Goal: Task Accomplishment & Management: Manage account settings

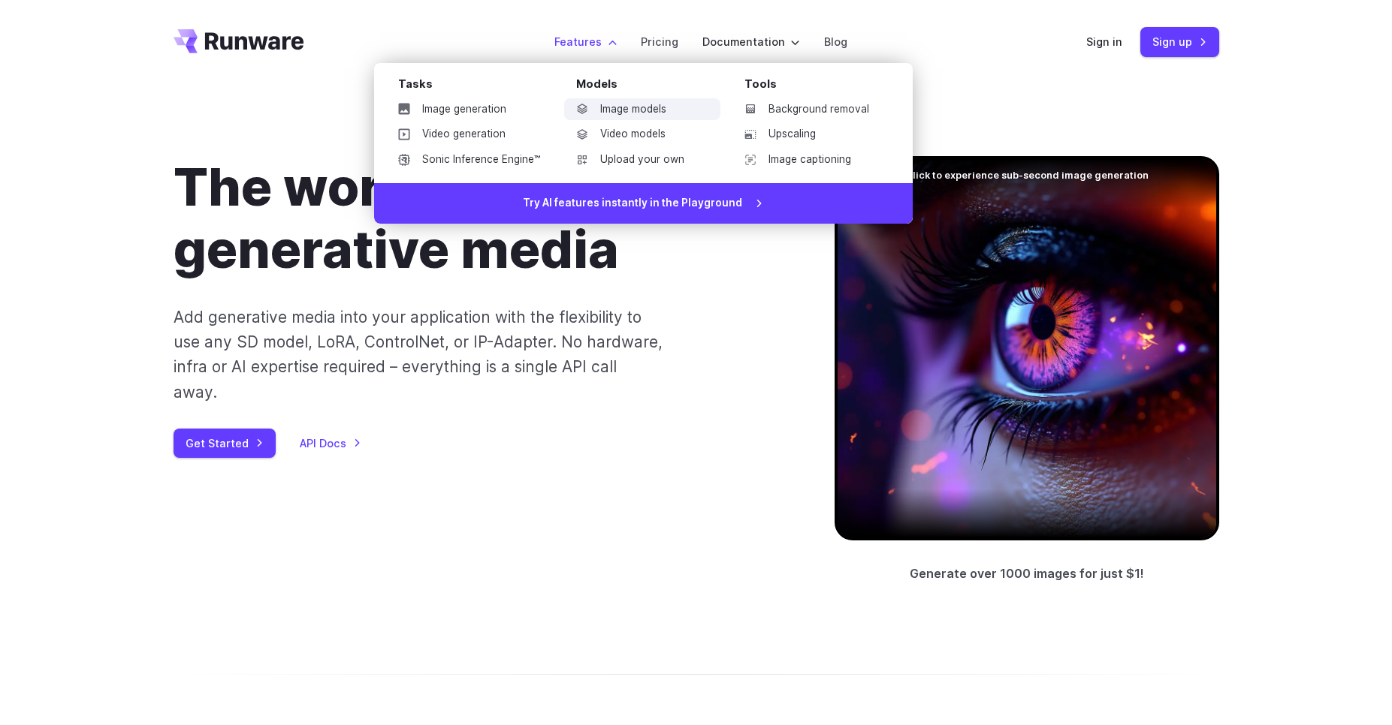
click at [602, 116] on link "Image models" at bounding box center [642, 109] width 156 height 23
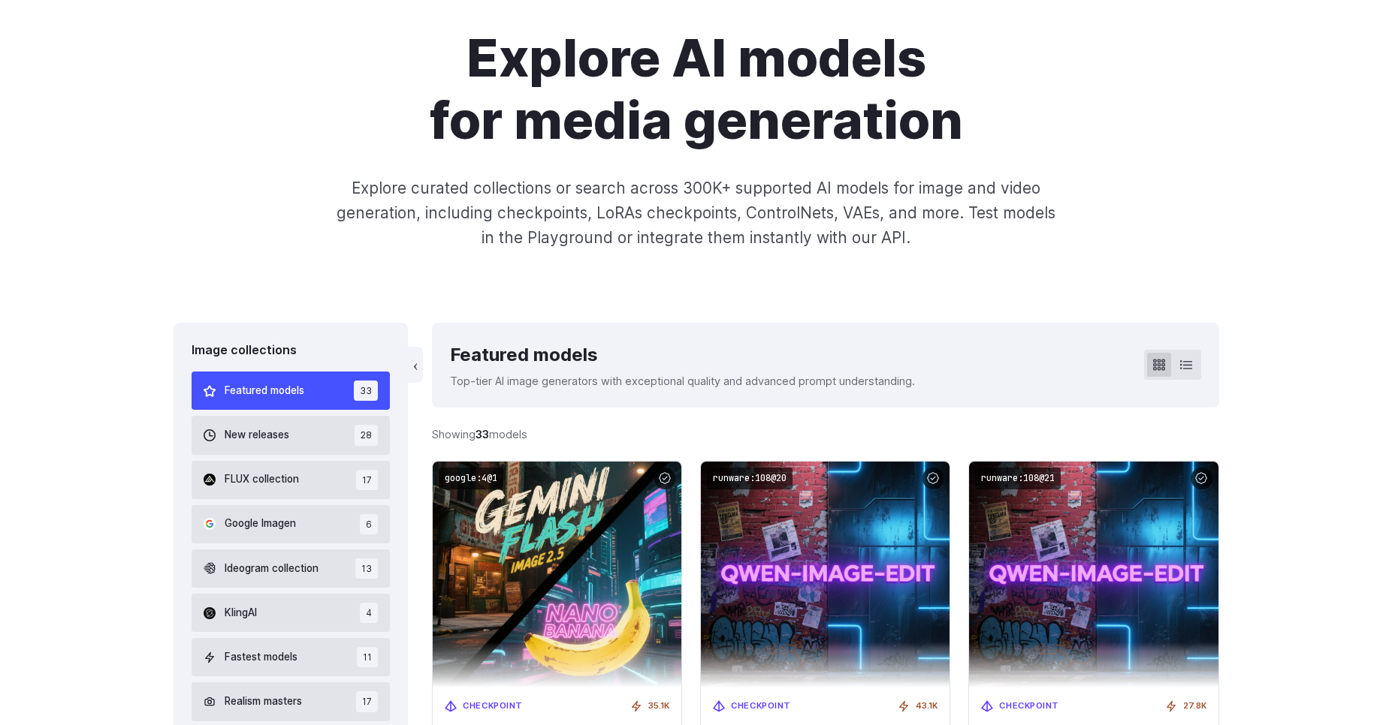
scroll to position [180, 0]
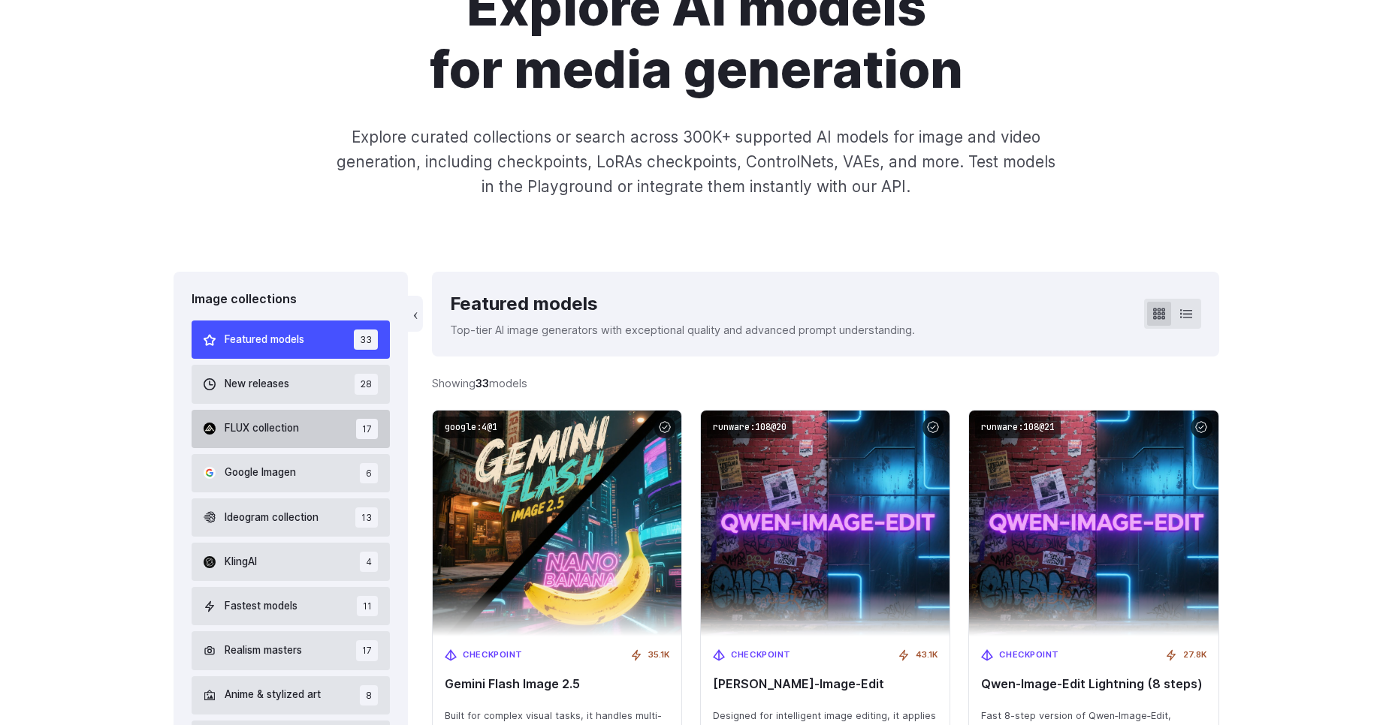
click at [275, 427] on span "FLUX collection" at bounding box center [262, 429] width 74 height 17
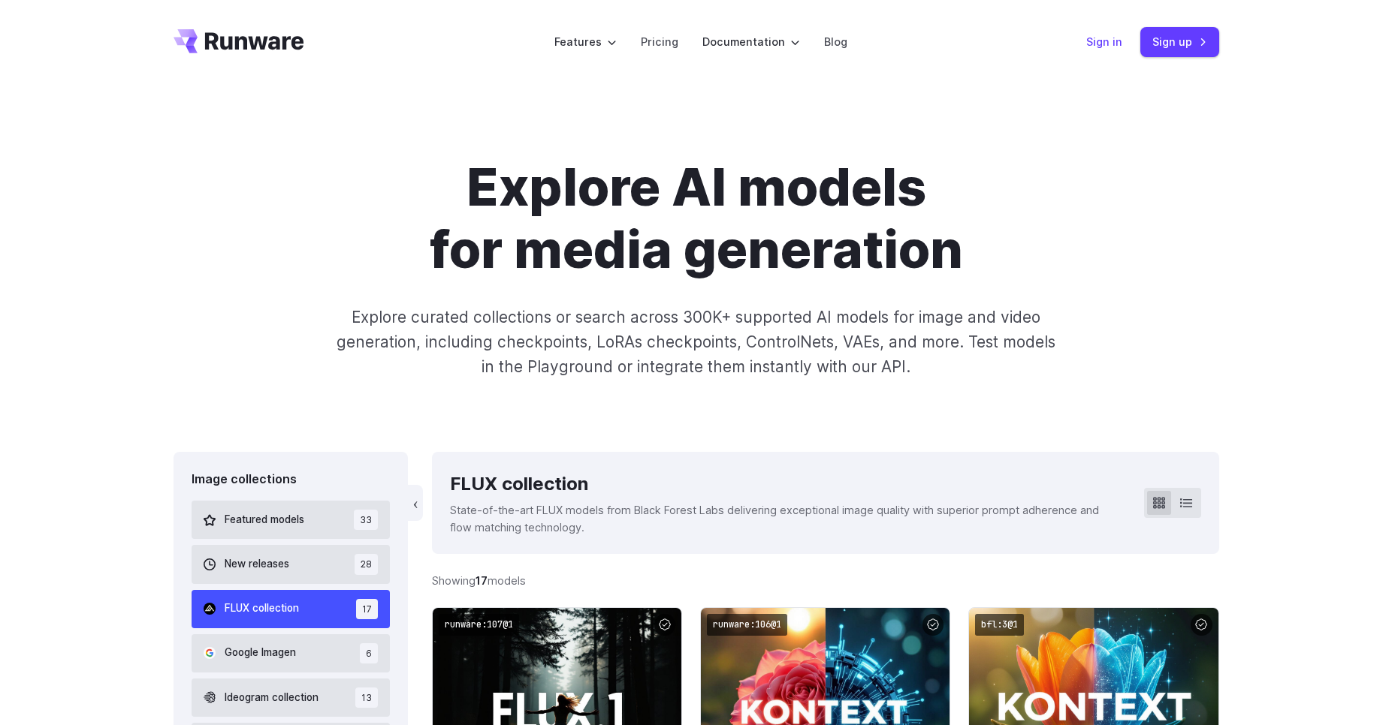
click at [1121, 44] on link "Sign in" at bounding box center [1104, 41] width 36 height 17
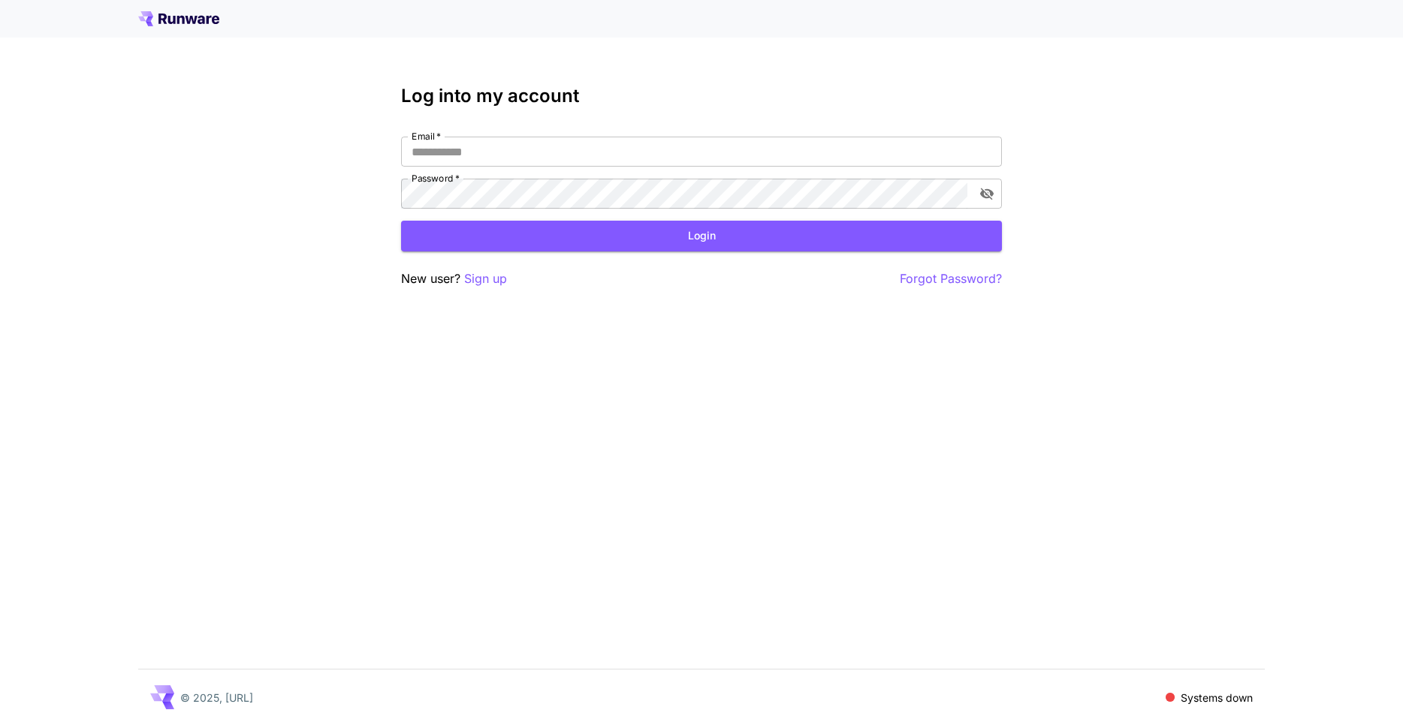
click at [661, 434] on div "Log into my account Email   * Email   * Password   * Password   * Login New use…" at bounding box center [701, 362] width 1403 height 725
